Goal: Navigation & Orientation: Find specific page/section

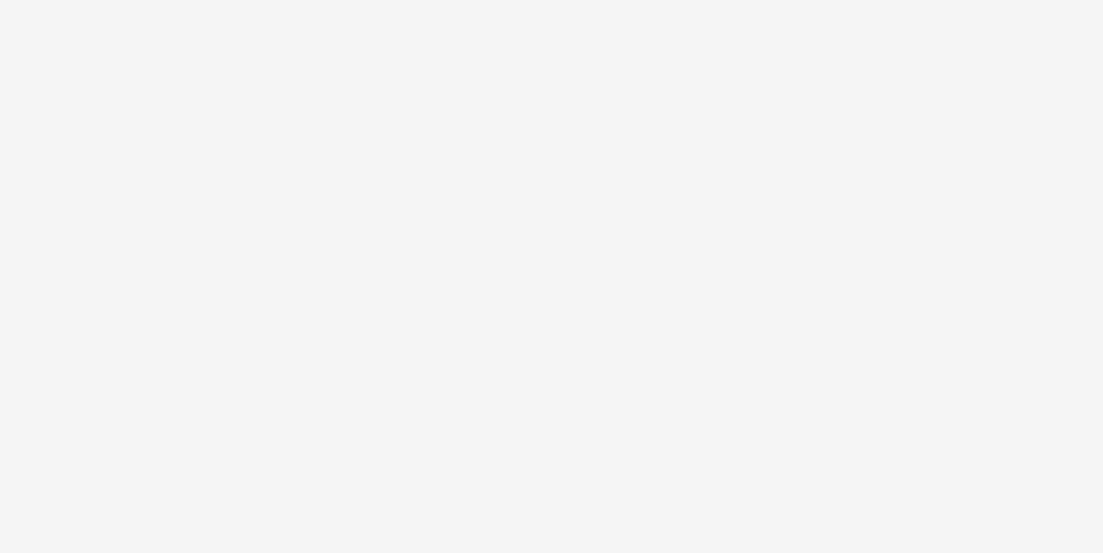
click at [878, 0] on html at bounding box center [551, 0] width 1103 height 0
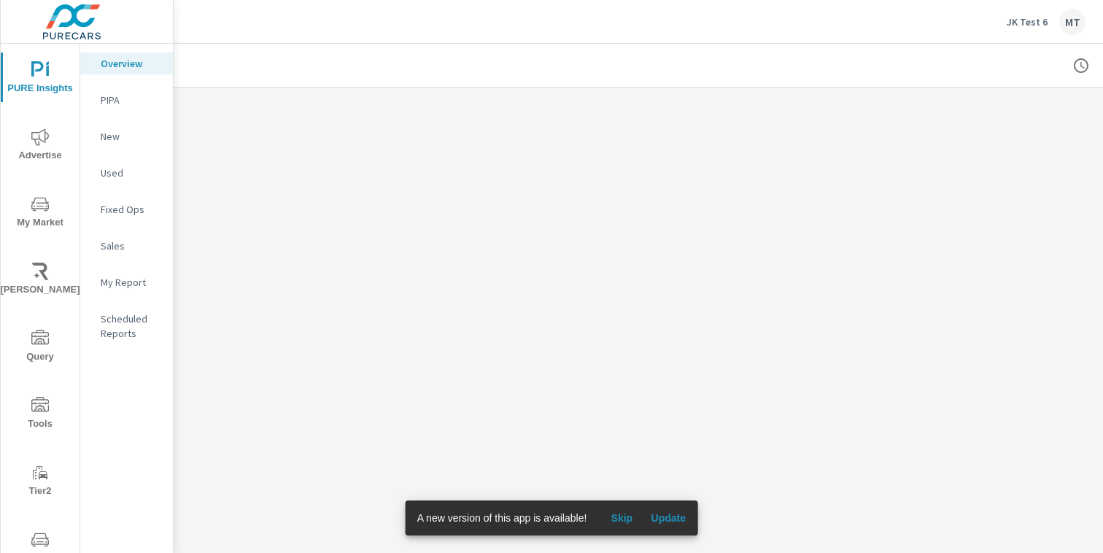
click at [48, 149] on span "Advertise" at bounding box center [40, 146] width 70 height 36
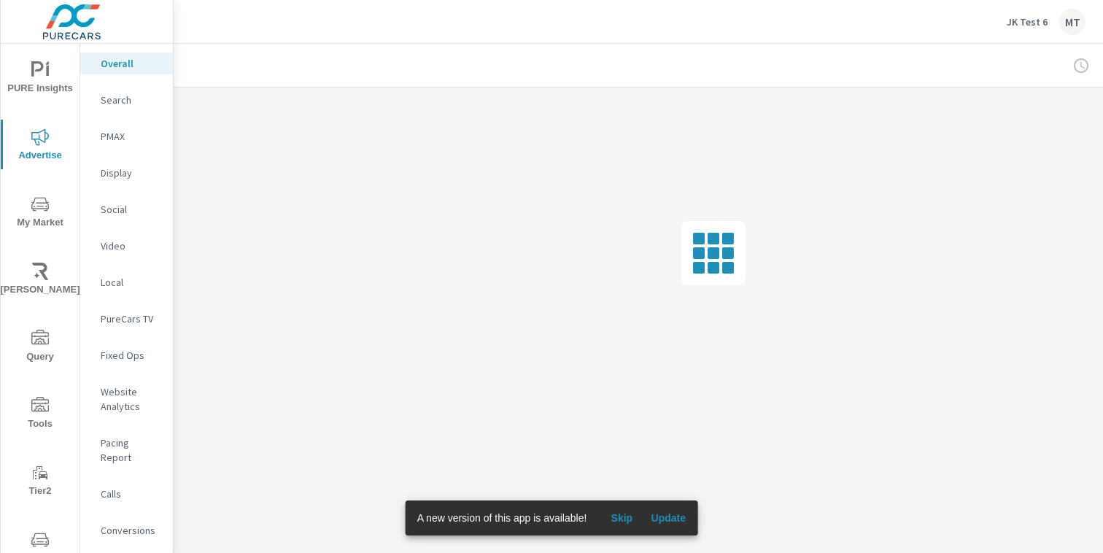
click at [47, 411] on icon "nav menu" at bounding box center [40, 406] width 18 height 18
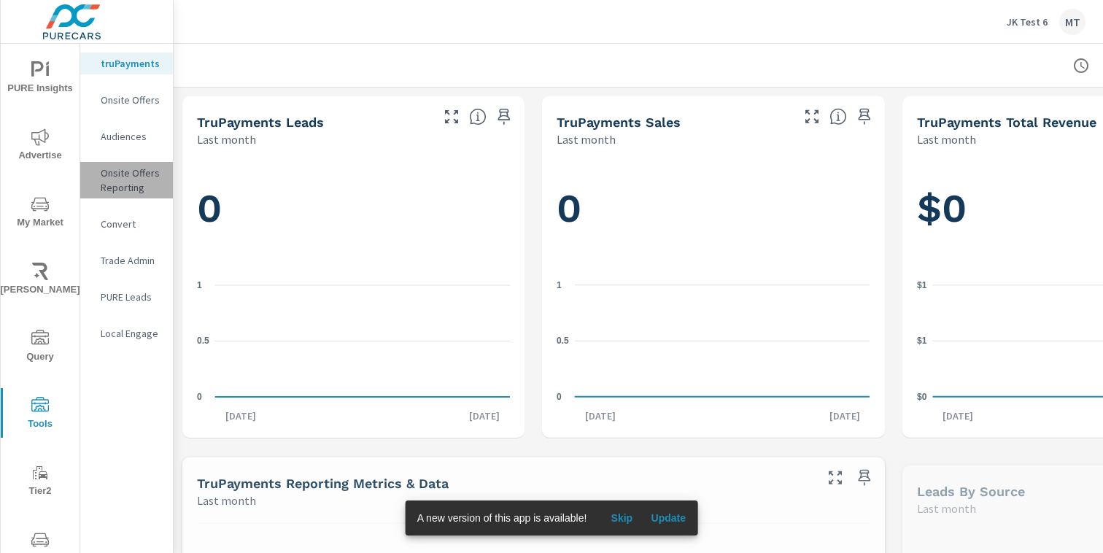
click at [135, 176] on p "Onsite Offers Reporting" at bounding box center [131, 180] width 61 height 29
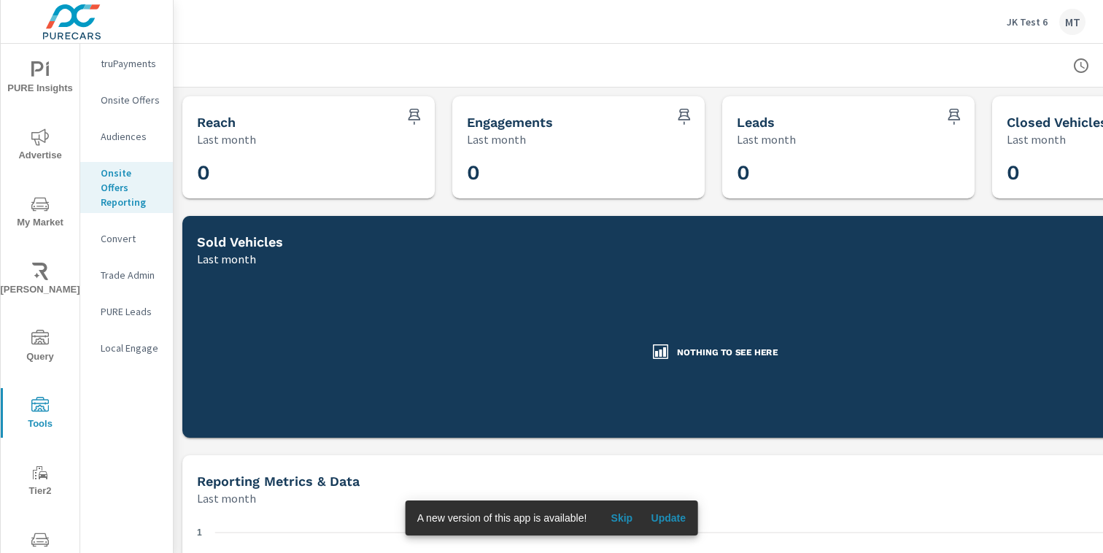
click at [139, 106] on div "Onsite Offers" at bounding box center [126, 100] width 93 height 22
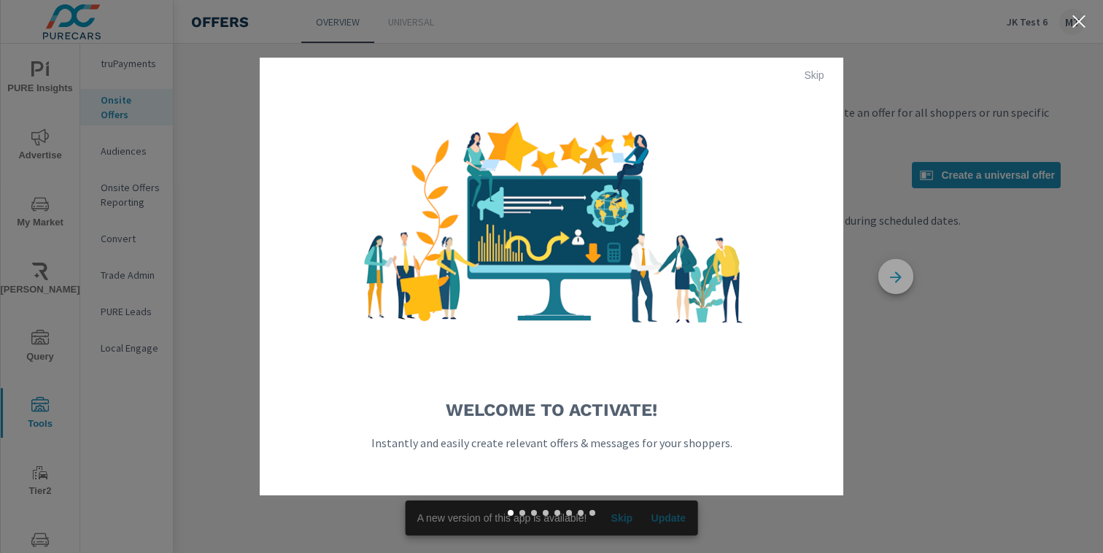
click at [882, 282] on icon "button" at bounding box center [895, 277] width 35 height 35
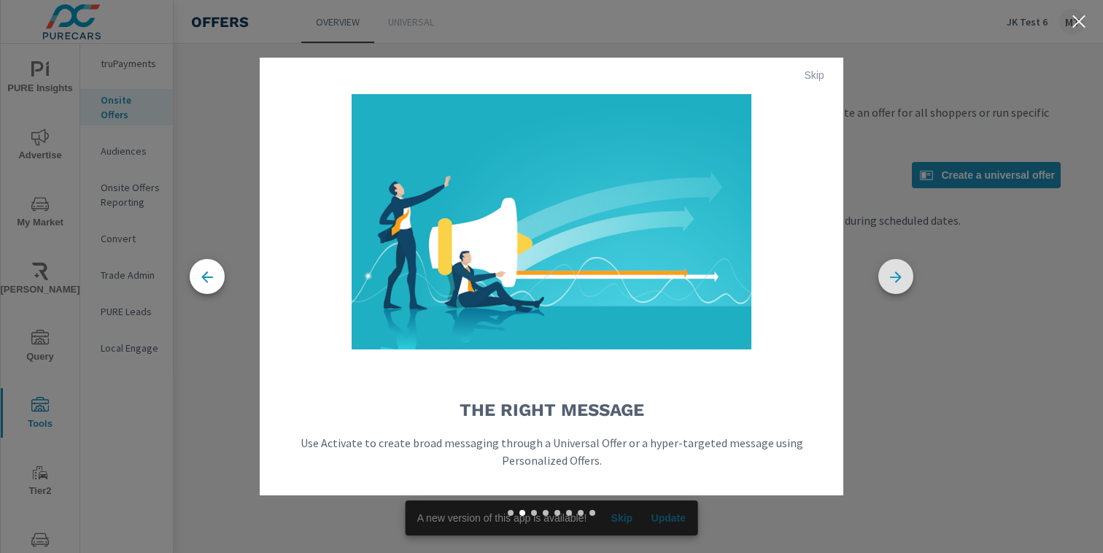
click at [882, 282] on icon "button" at bounding box center [895, 277] width 35 height 35
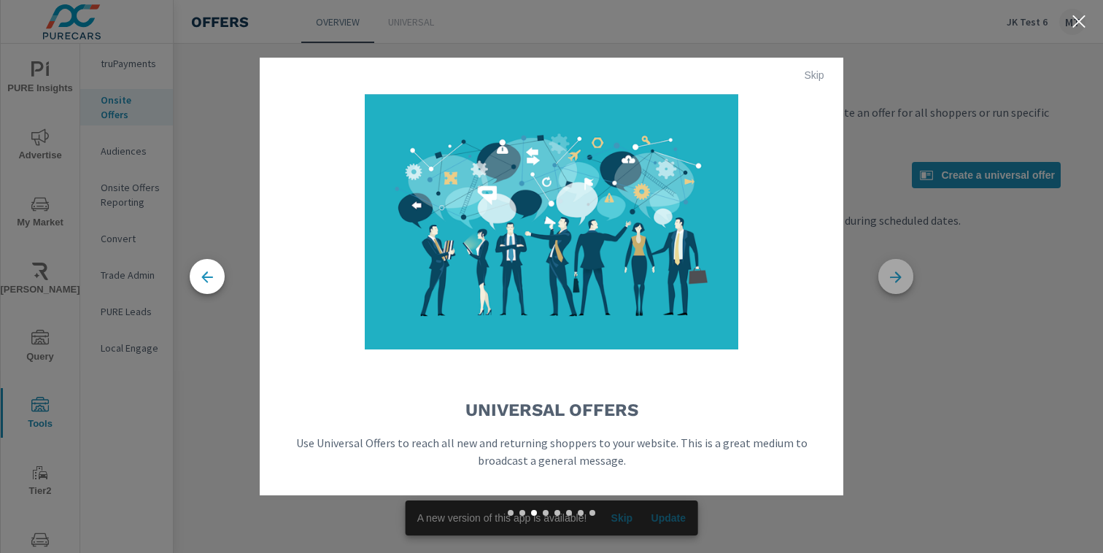
click at [882, 282] on icon "button" at bounding box center [895, 277] width 35 height 35
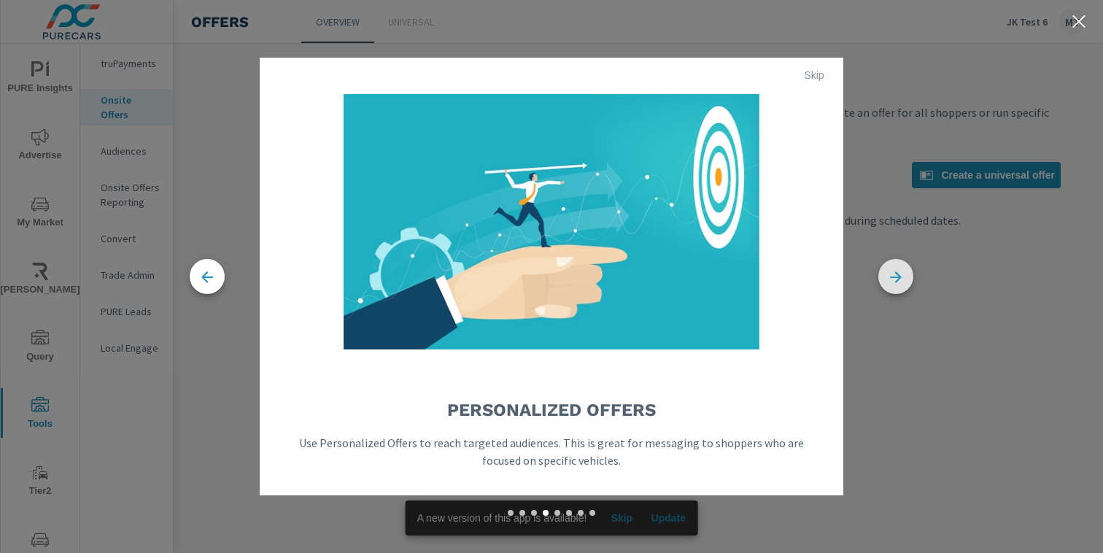
click at [882, 282] on icon "button" at bounding box center [895, 277] width 35 height 35
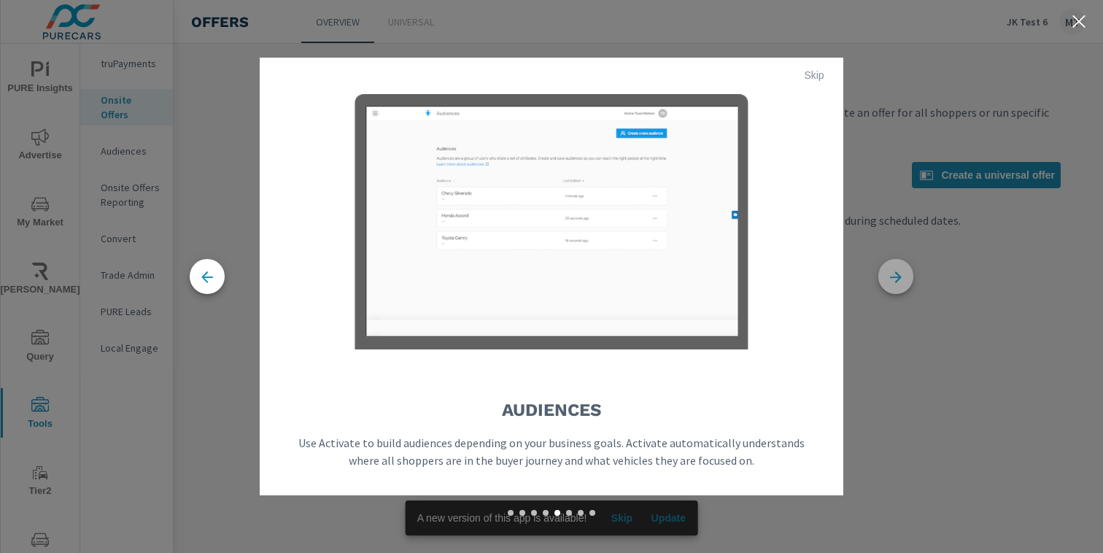
click at [882, 283] on icon "button" at bounding box center [895, 277] width 35 height 35
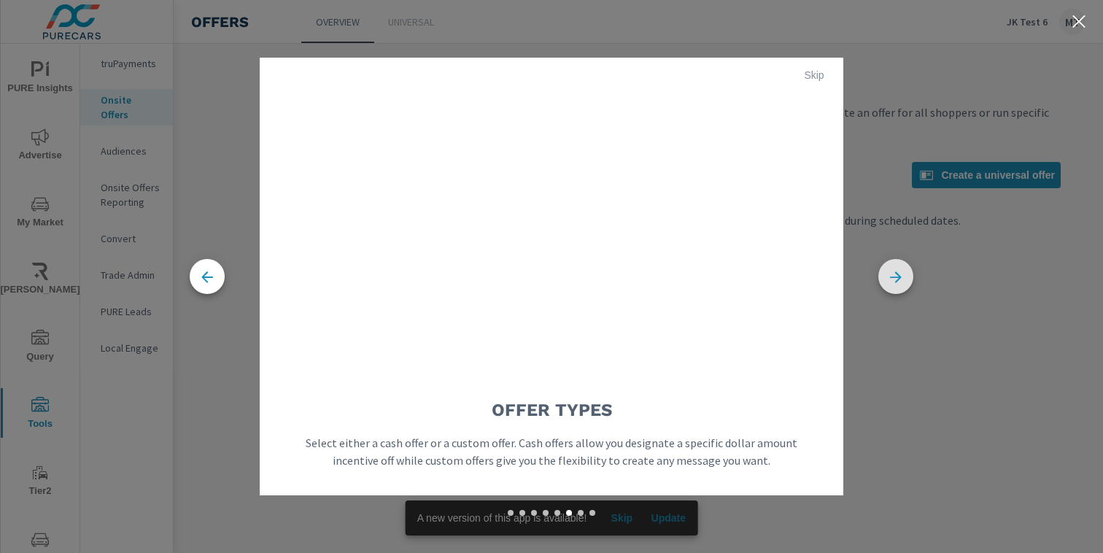
click at [882, 283] on icon "button" at bounding box center [895, 277] width 35 height 35
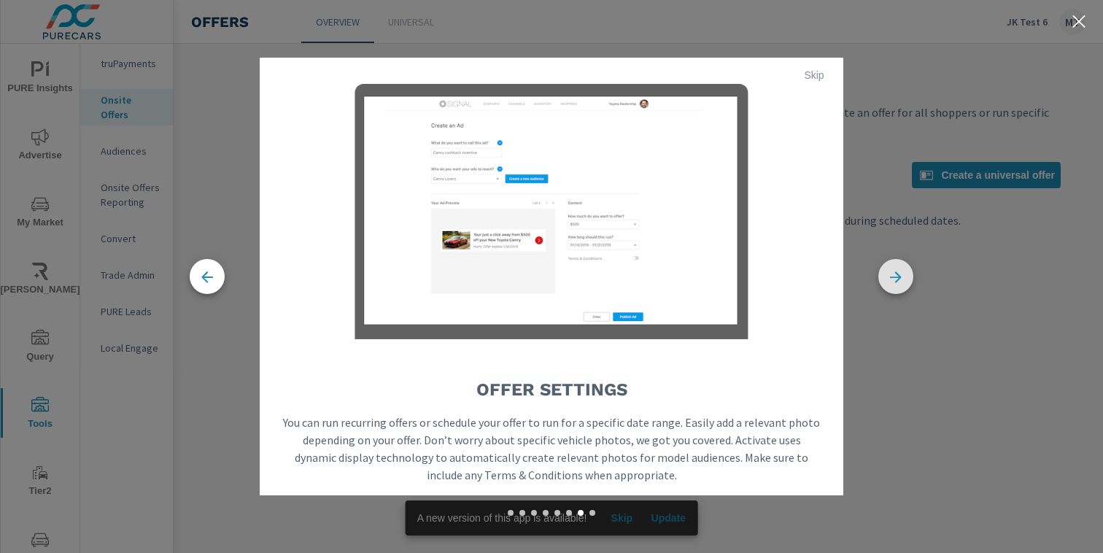
click at [883, 285] on icon "button" at bounding box center [895, 277] width 35 height 35
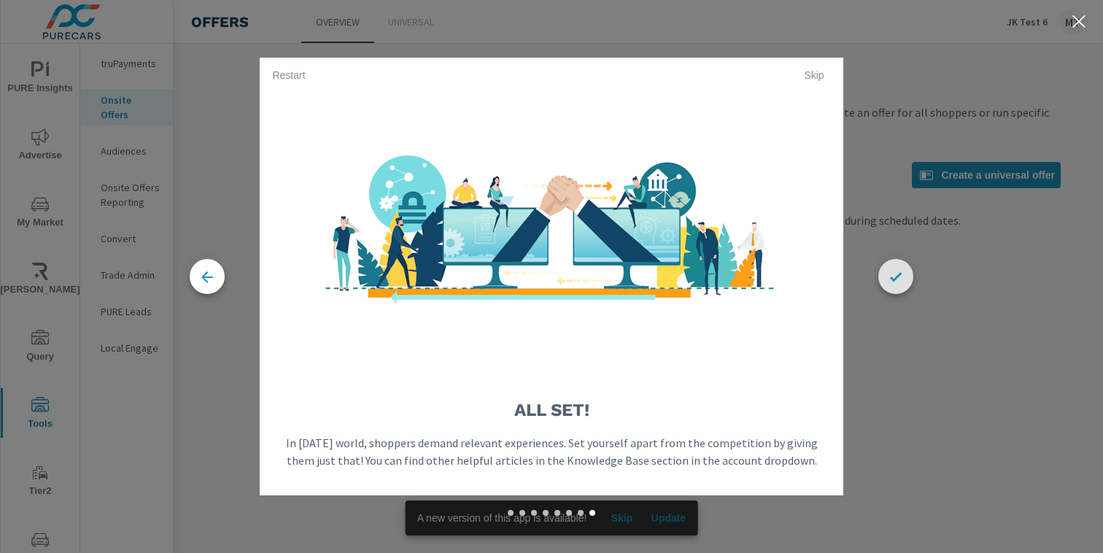
click at [893, 279] on icon "button" at bounding box center [896, 276] width 12 height 9
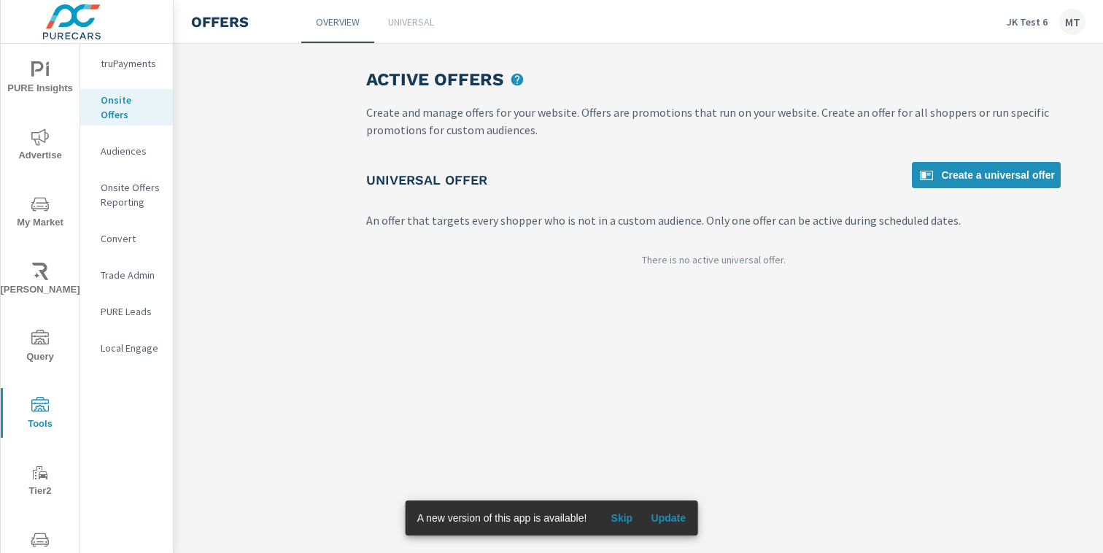
click at [510, 79] on icon "upload picture" at bounding box center [517, 79] width 15 height 15
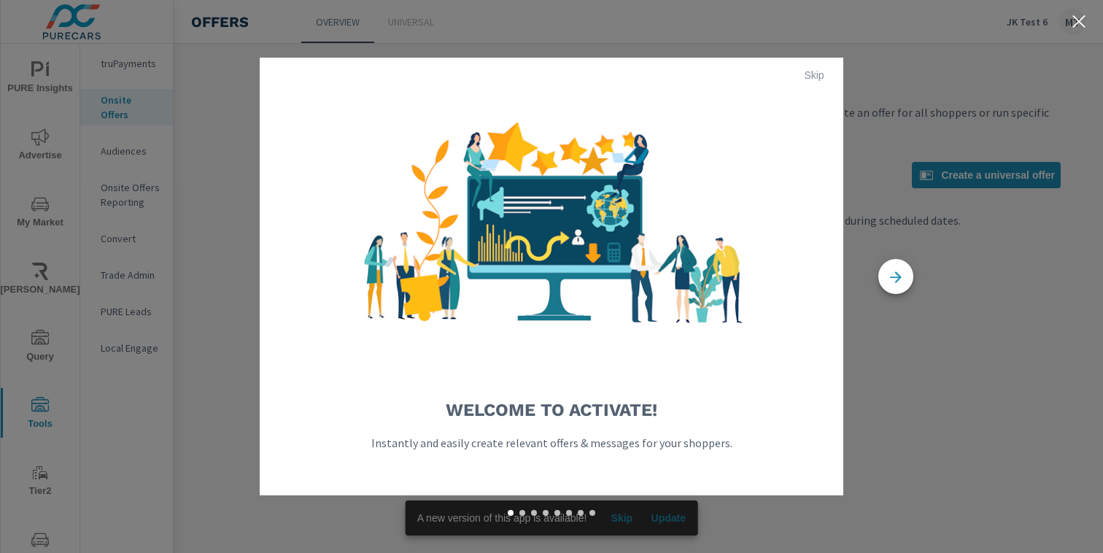
click at [884, 72] on div "Welcome to Activate! Instantly and easily create relevant offers & messages for…" at bounding box center [551, 276] width 1103 height 553
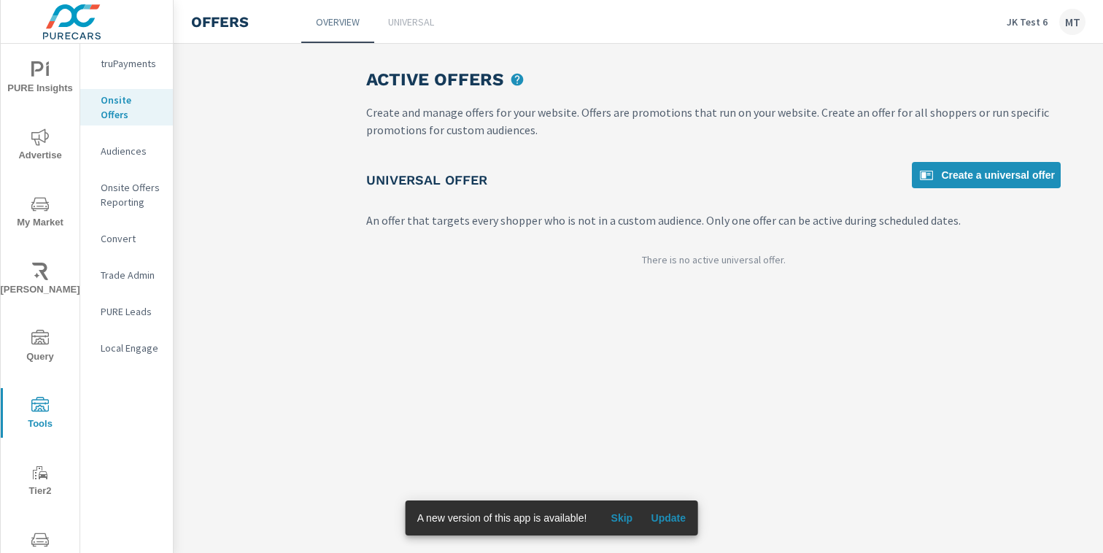
click at [411, 19] on p "Universal" at bounding box center [411, 22] width 46 height 15
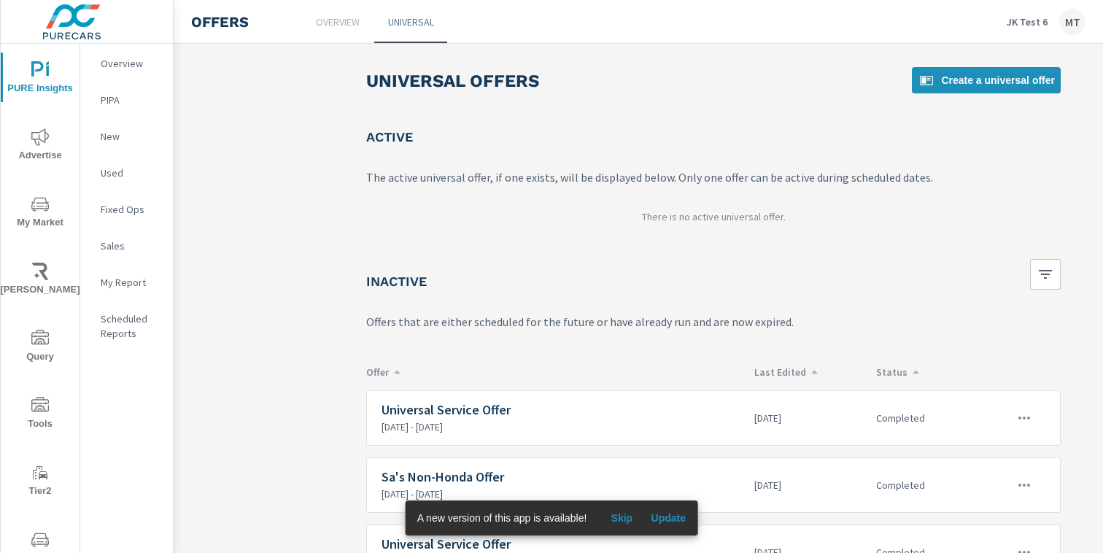
scroll to position [1, 0]
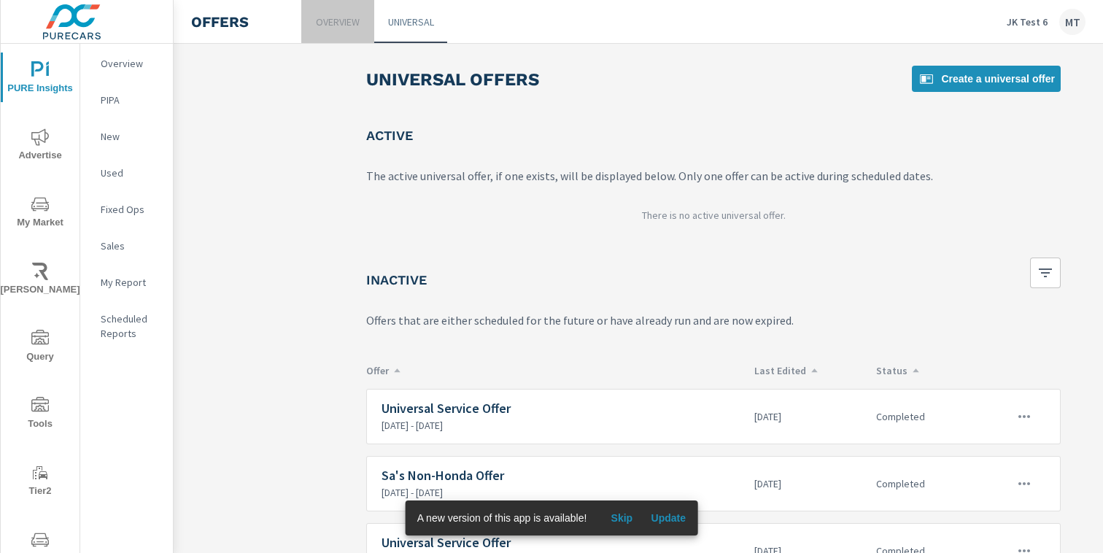
click at [357, 31] on link "Overview" at bounding box center [337, 21] width 73 height 43
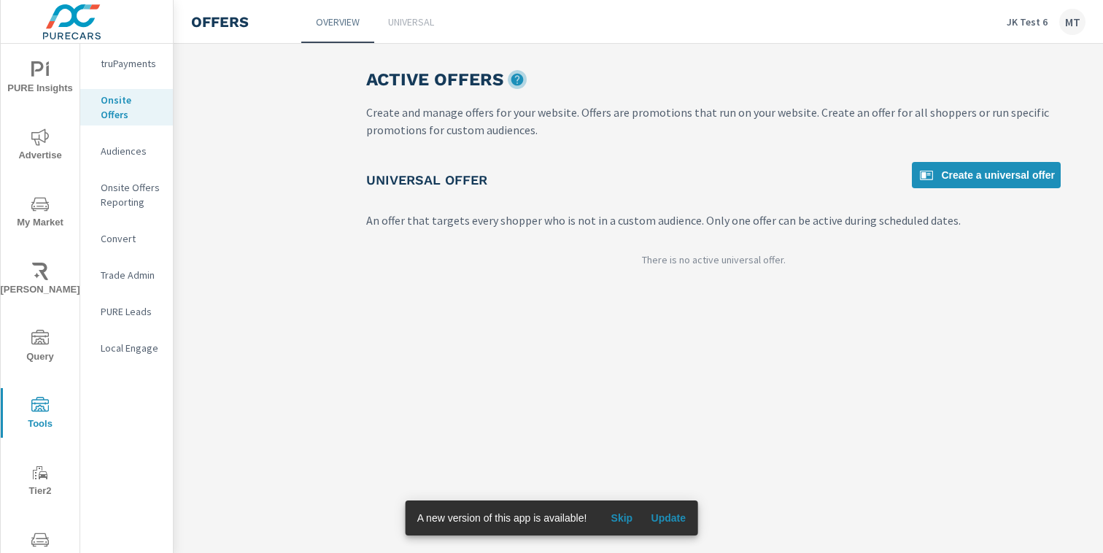
click at [513, 79] on icon "upload picture" at bounding box center [517, 80] width 12 height 12
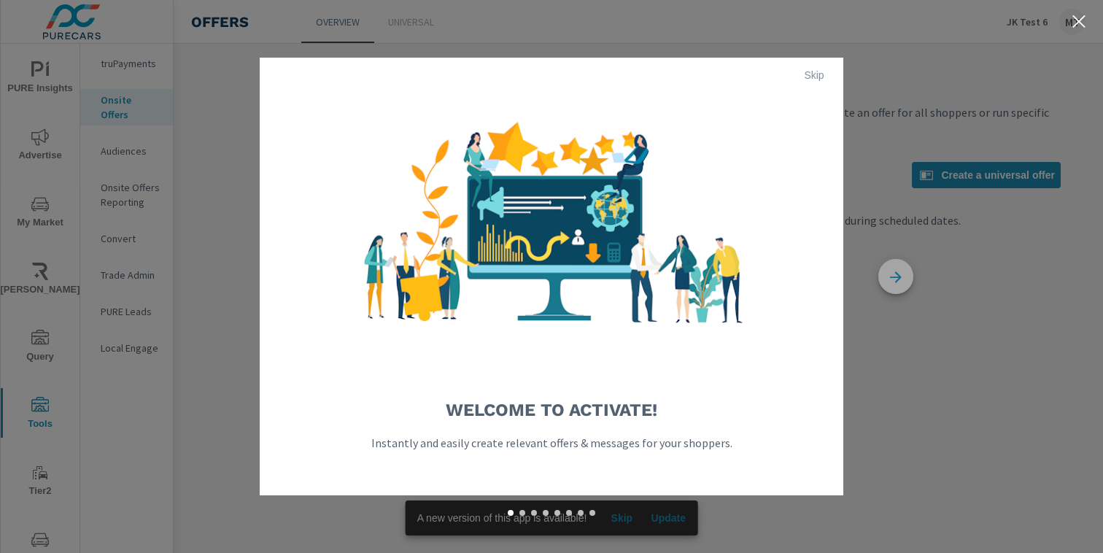
click at [905, 273] on icon "button" at bounding box center [895, 277] width 35 height 35
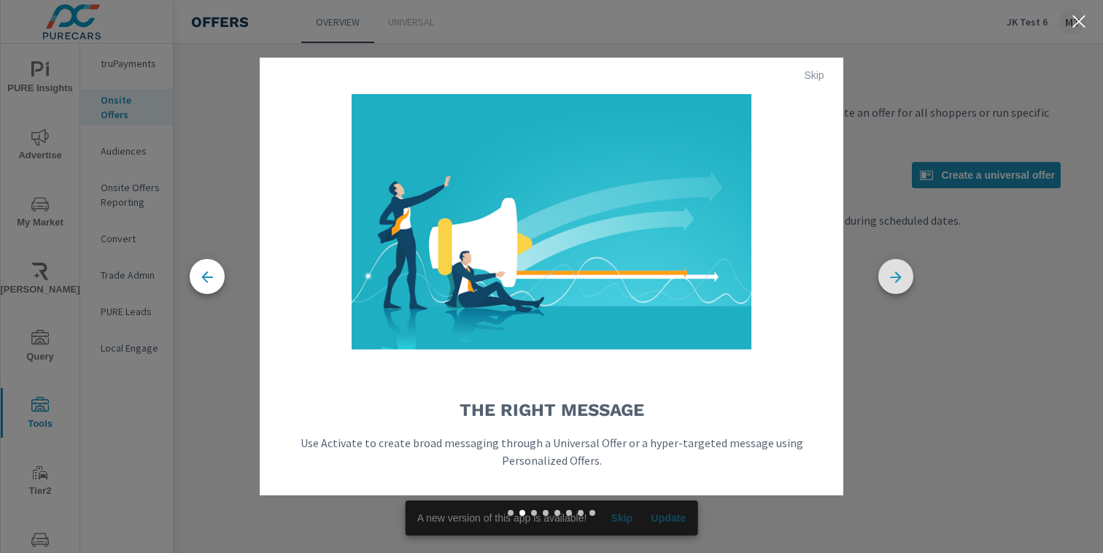
click at [905, 273] on icon "button" at bounding box center [895, 277] width 35 height 35
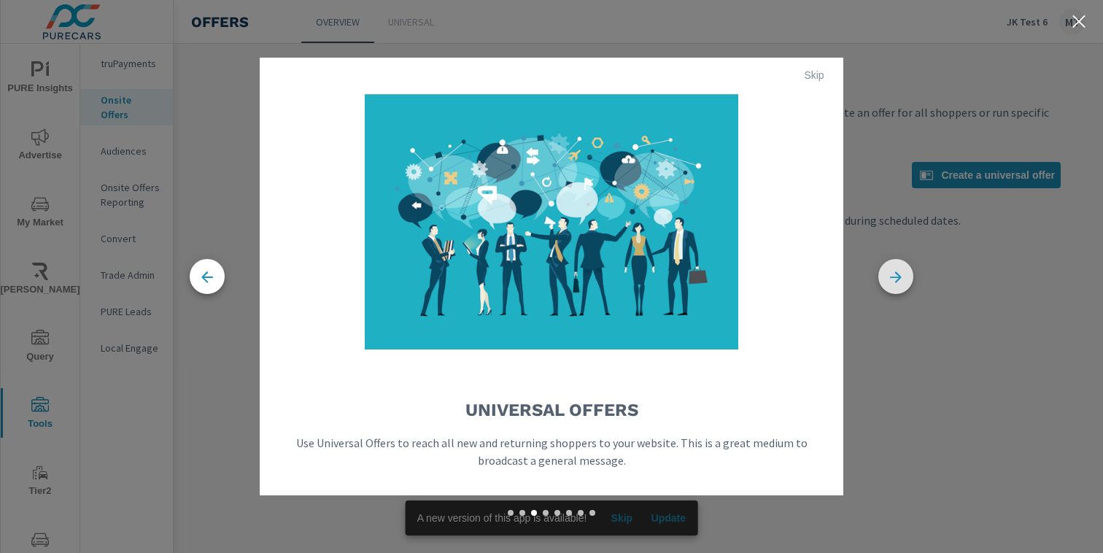
click at [904, 272] on icon "button" at bounding box center [895, 277] width 35 height 35
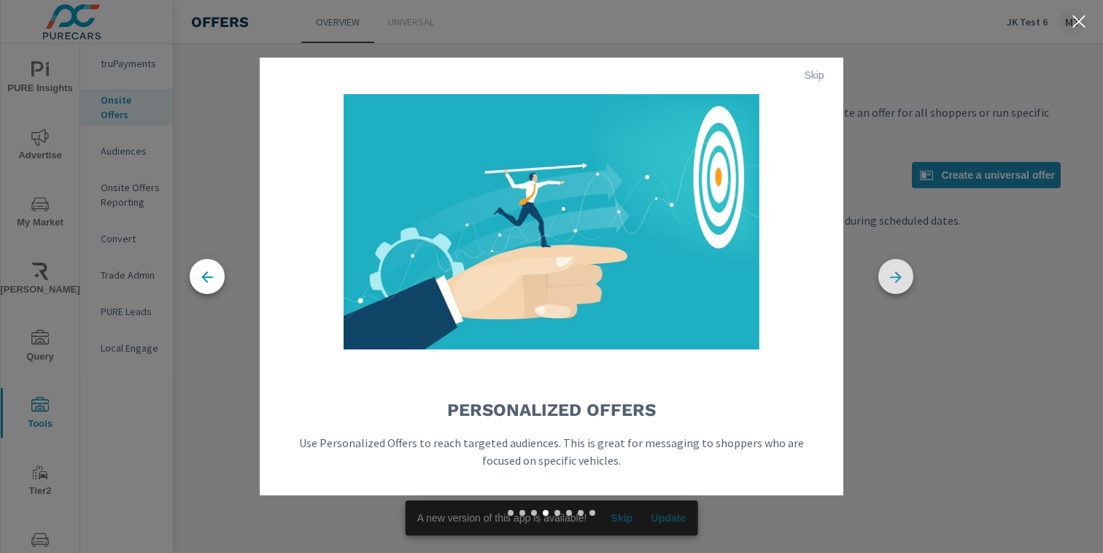
click at [904, 272] on icon "button" at bounding box center [895, 277] width 35 height 35
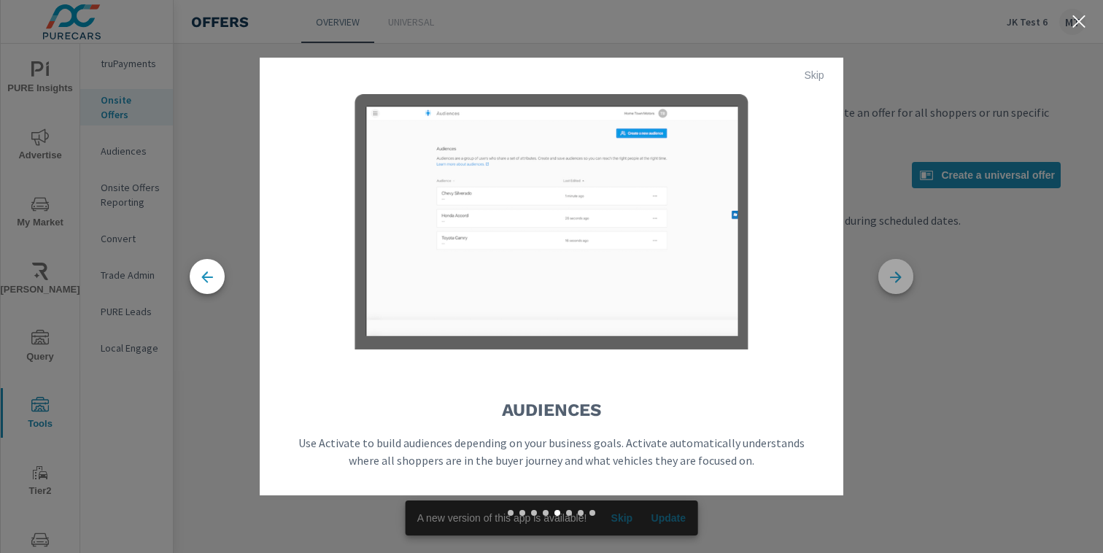
click at [904, 272] on icon "button" at bounding box center [895, 277] width 35 height 35
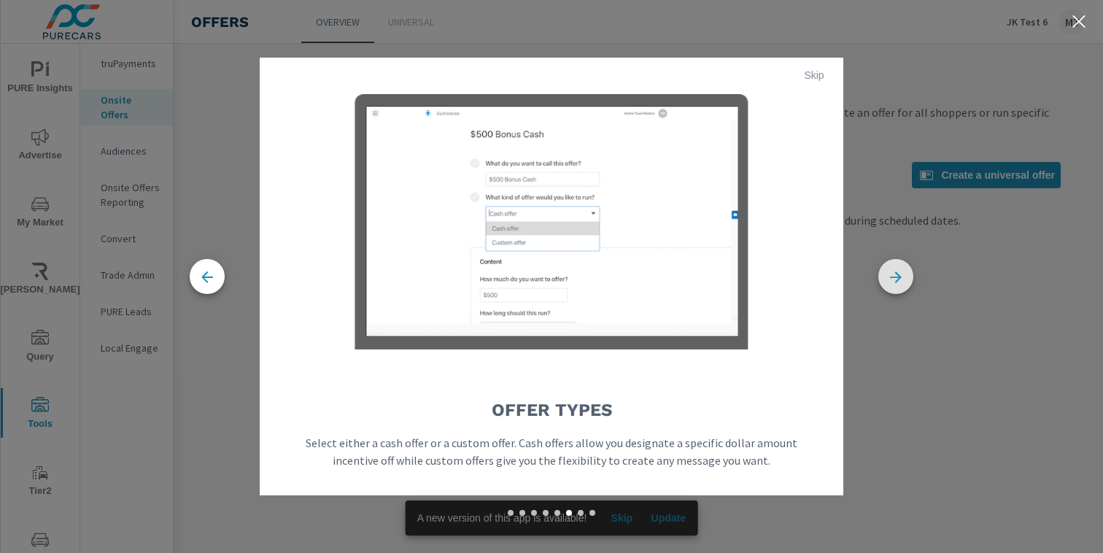
click at [904, 272] on icon "button" at bounding box center [895, 277] width 35 height 35
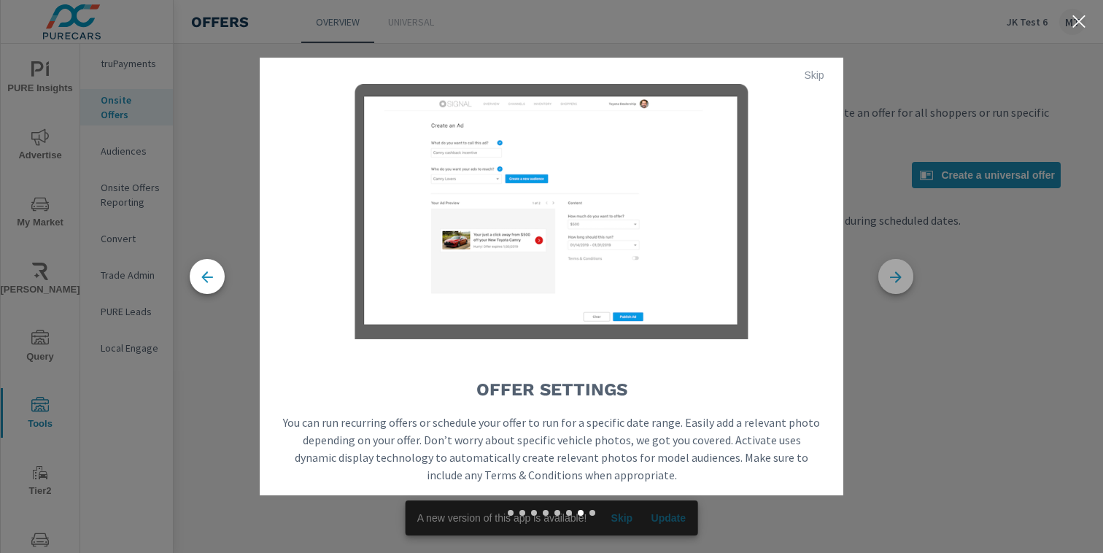
click at [896, 285] on icon "button" at bounding box center [895, 277] width 35 height 35
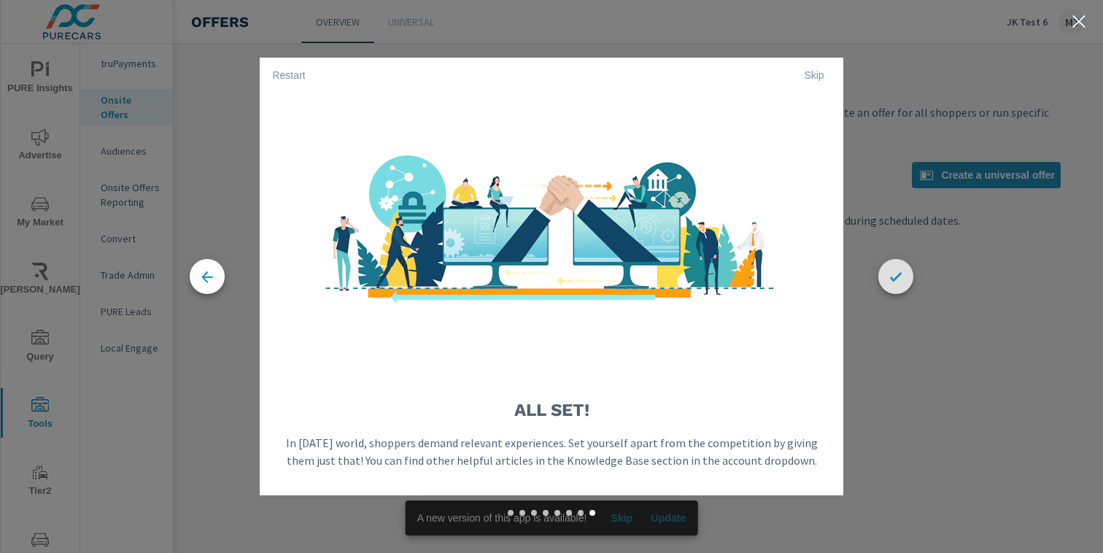
click at [944, 383] on div "All Set! In [DATE] world, shoppers demand relevant experiences. Set yourself ap…" at bounding box center [551, 276] width 1103 height 553
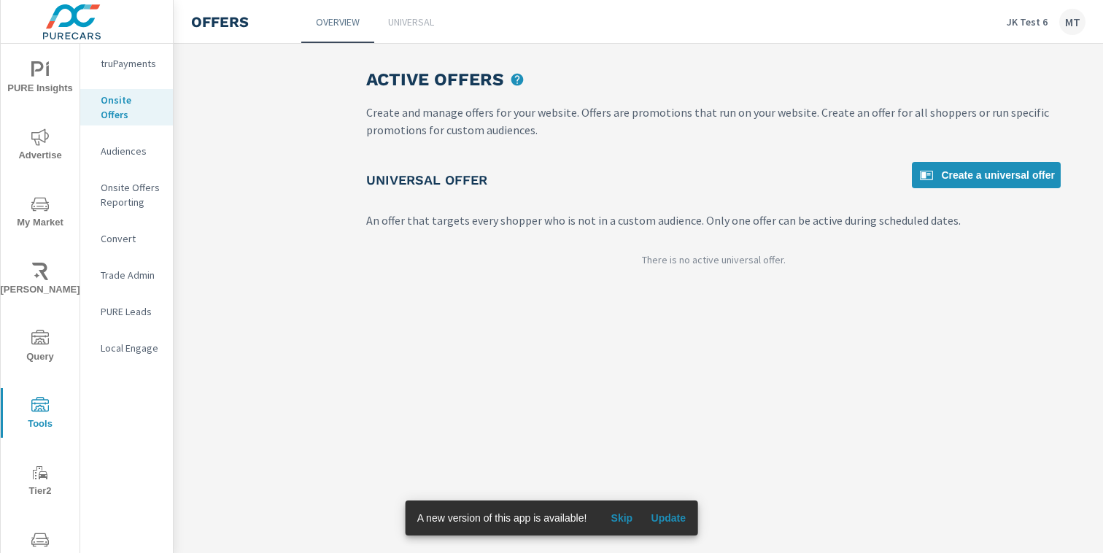
scroll to position [118, 0]
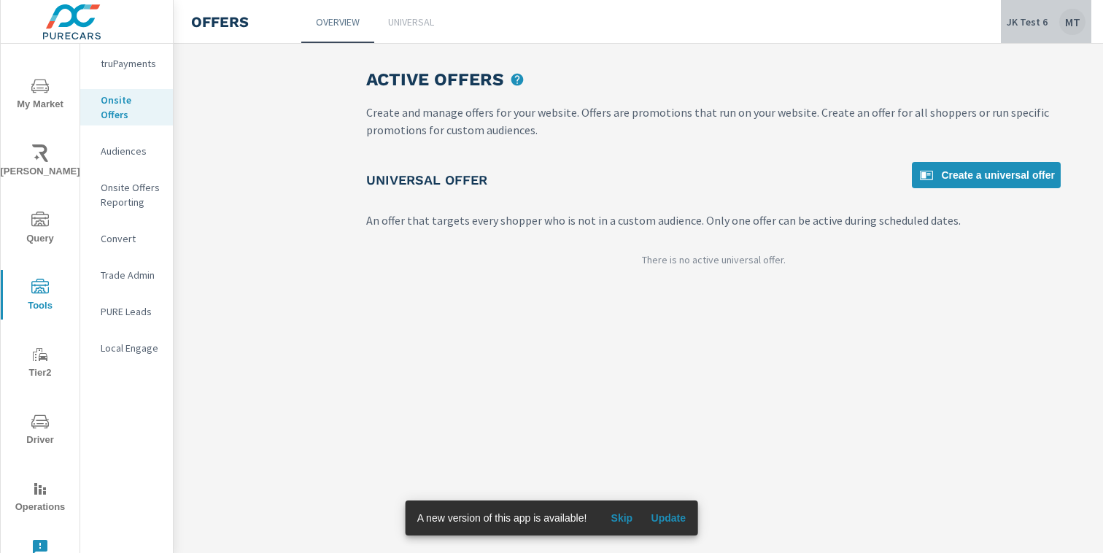
click at [1069, 27] on div "MT" at bounding box center [1072, 22] width 26 height 26
